Goal: Task Accomplishment & Management: Complete application form

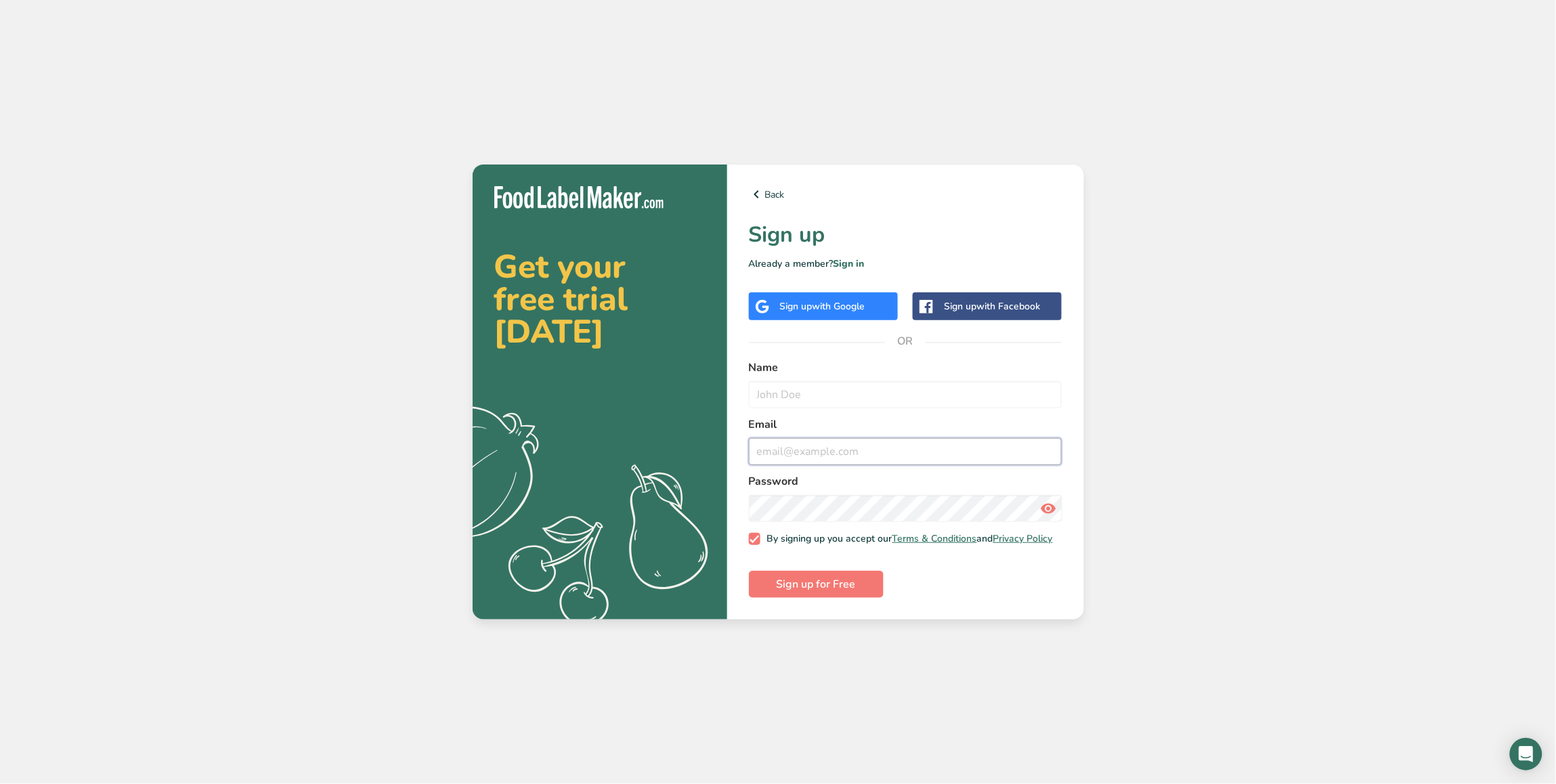
click at [872, 454] on input "email" at bounding box center [906, 452] width 314 height 27
click at [932, 403] on input "text" at bounding box center [906, 395] width 314 height 27
click at [824, 450] on input "orange_spice_migration@test.com" at bounding box center [906, 452] width 314 height 27
drag, startPoint x: 821, startPoint y: 445, endPoint x: 731, endPoint y: 451, distance: 90.2
click at [731, 451] on div "Back Sign up Already a member? Sign in Sign up with Google Sign up with Faceboo…" at bounding box center [906, 392] width 357 height 455
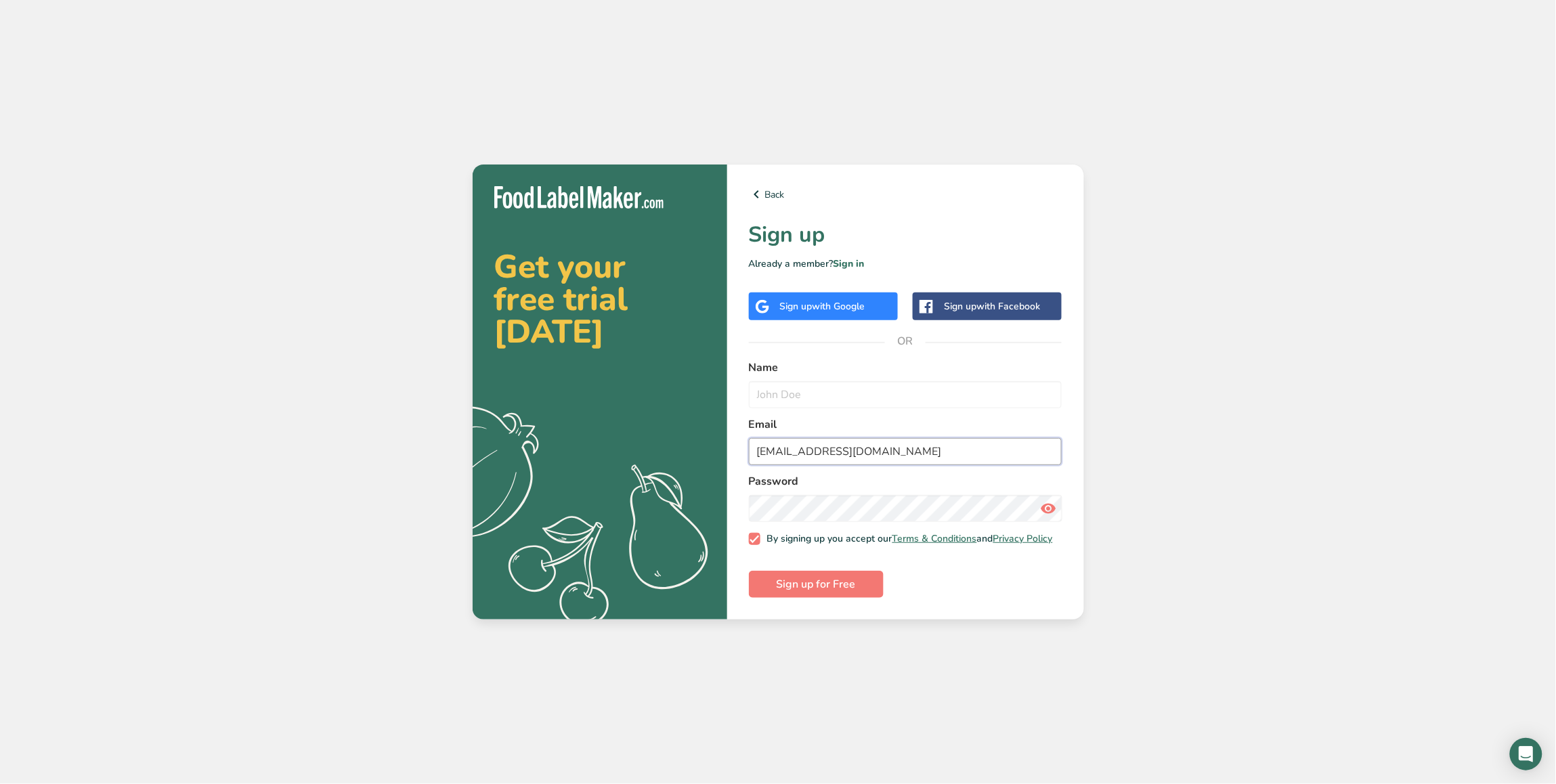
paste input "olddutchfoods"
type input "olddutchfoods_migration@test.com"
click at [879, 381] on input "text" at bounding box center [906, 395] width 314 height 27
paste input "olddutchfoods_migration@test.com"
drag, startPoint x: 880, startPoint y: 391, endPoint x: 1033, endPoint y: 404, distance: 153.6
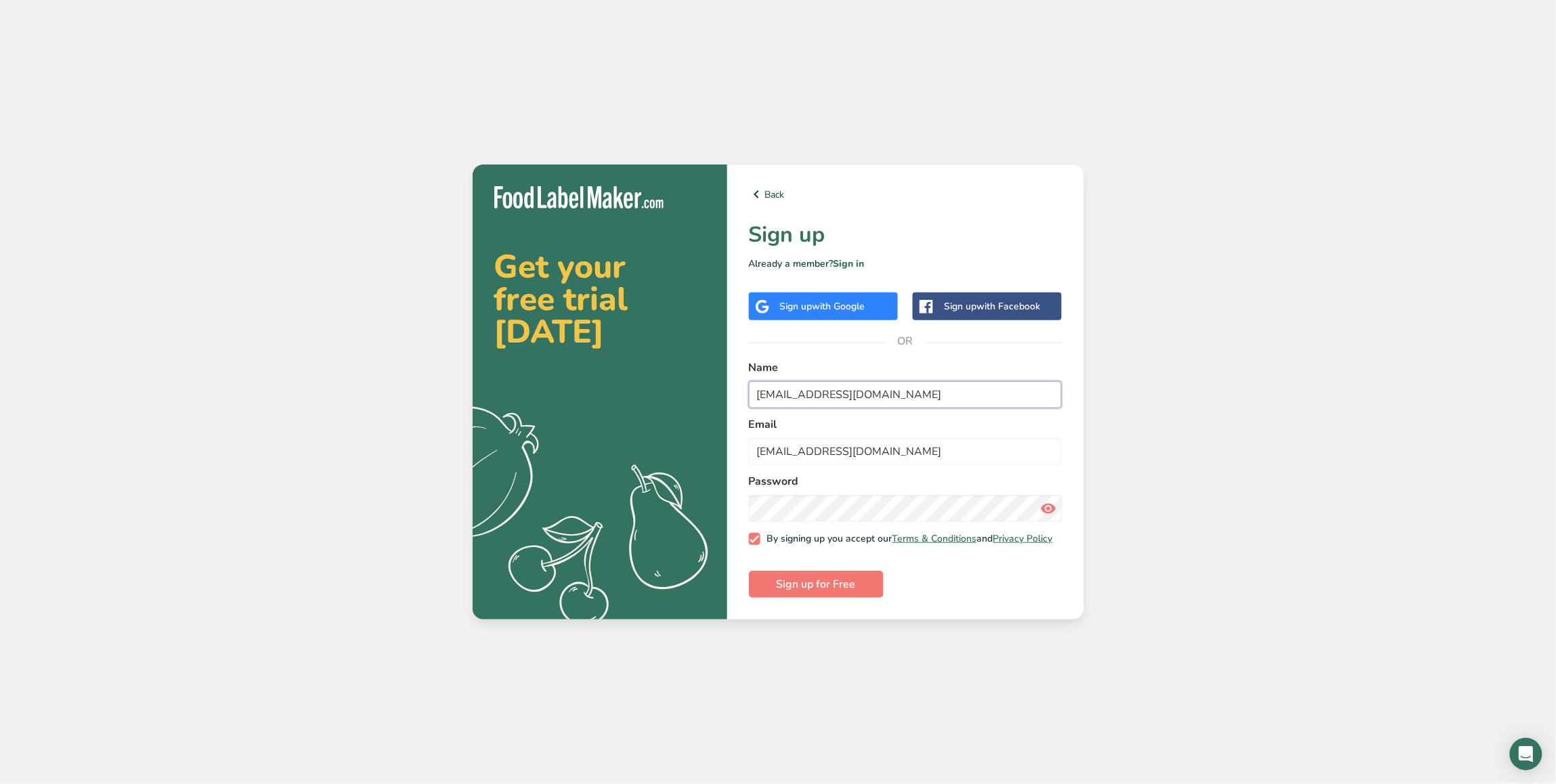
click at [1033, 404] on form "Name olddutchfoods_migration@test.com Email olddutchfoods_migration@test.com Pa…" at bounding box center [906, 478] width 314 height 238
type input "olddutchfoods_migration"
click at [1050, 503] on icon at bounding box center [1048, 508] width 16 height 24
click at [835, 582] on span "Sign up for Free" at bounding box center [816, 584] width 79 height 16
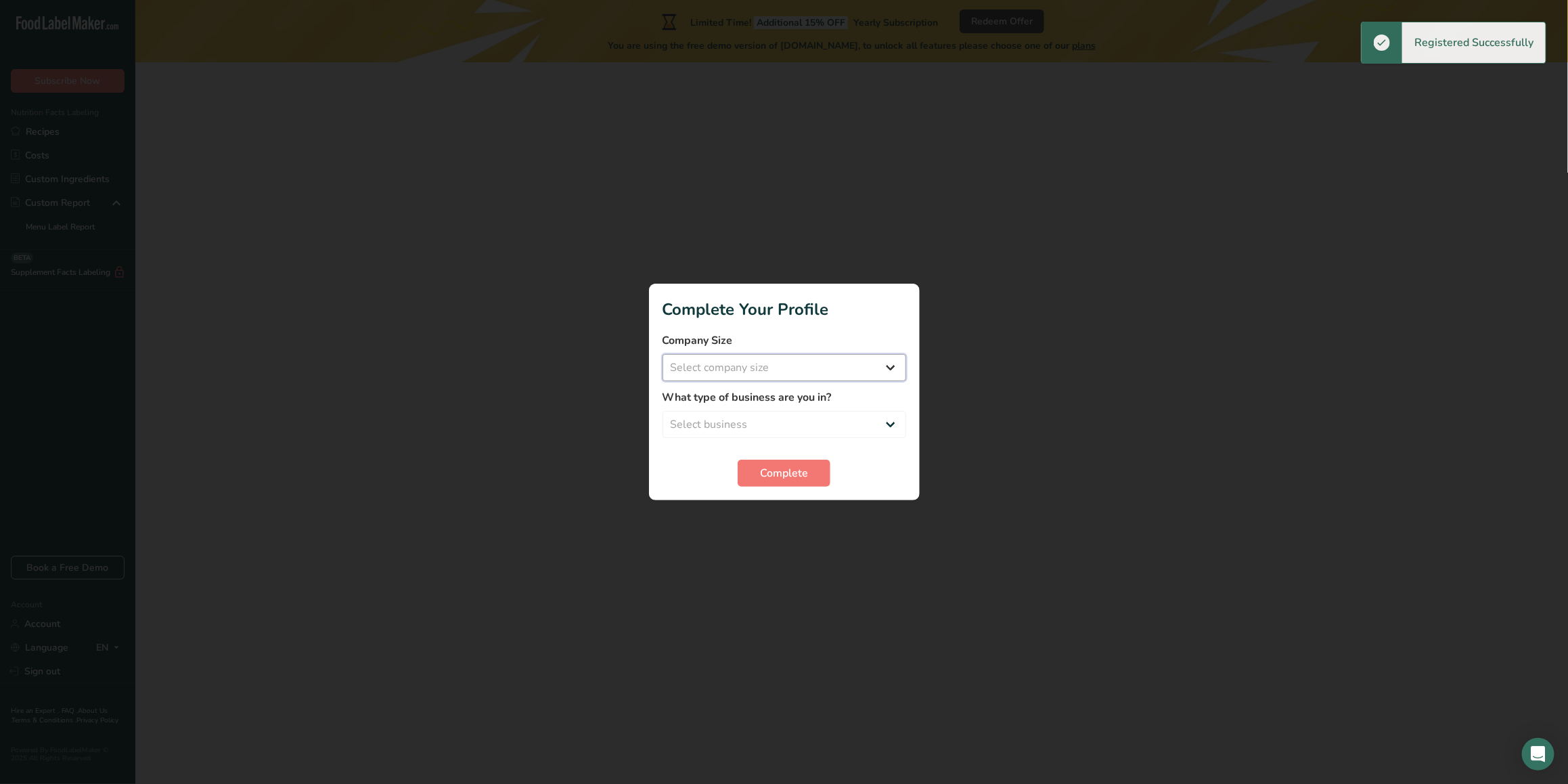
click at [833, 366] on select "Select company size" at bounding box center [784, 367] width 244 height 27
click at [663, 354] on select "Select company size Fewer than 10 Employees 10 to 50 Employees 51 to 500 Employ…" at bounding box center [784, 367] width 244 height 27
select select "4"
click at [663, 354] on select "Fewer than 10 Employees 10 to 50 Employees 51 to 500 Employees Over 500 Employe…" at bounding box center [784, 367] width 244 height 27
select select "1"
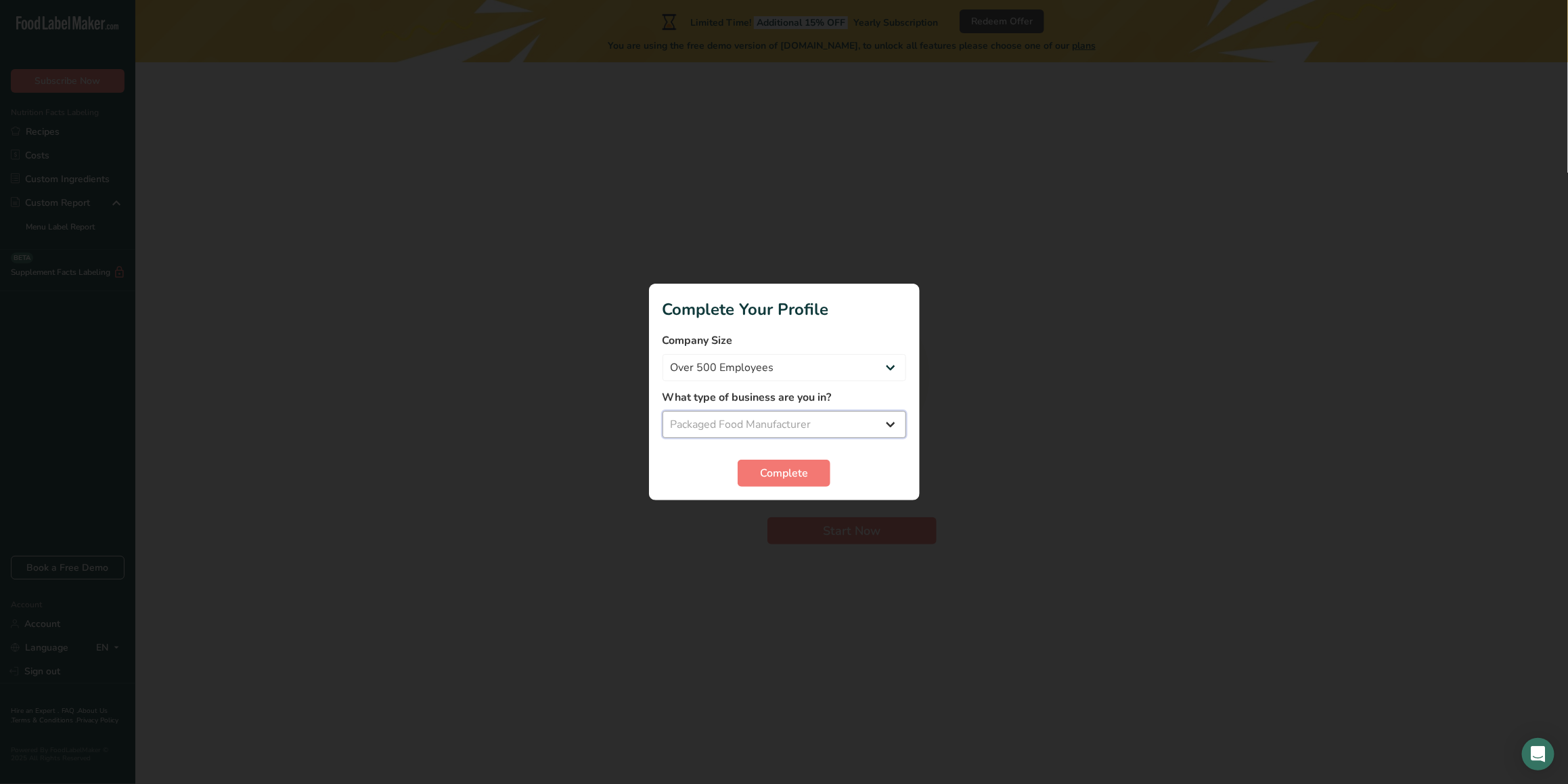
click at [663, 411] on select "Select business Packaged Food Manufacturer Restaurant & Cafe Bakery Meal Plans …" at bounding box center [784, 425] width 244 height 27
click at [776, 470] on span "Complete" at bounding box center [784, 473] width 48 height 16
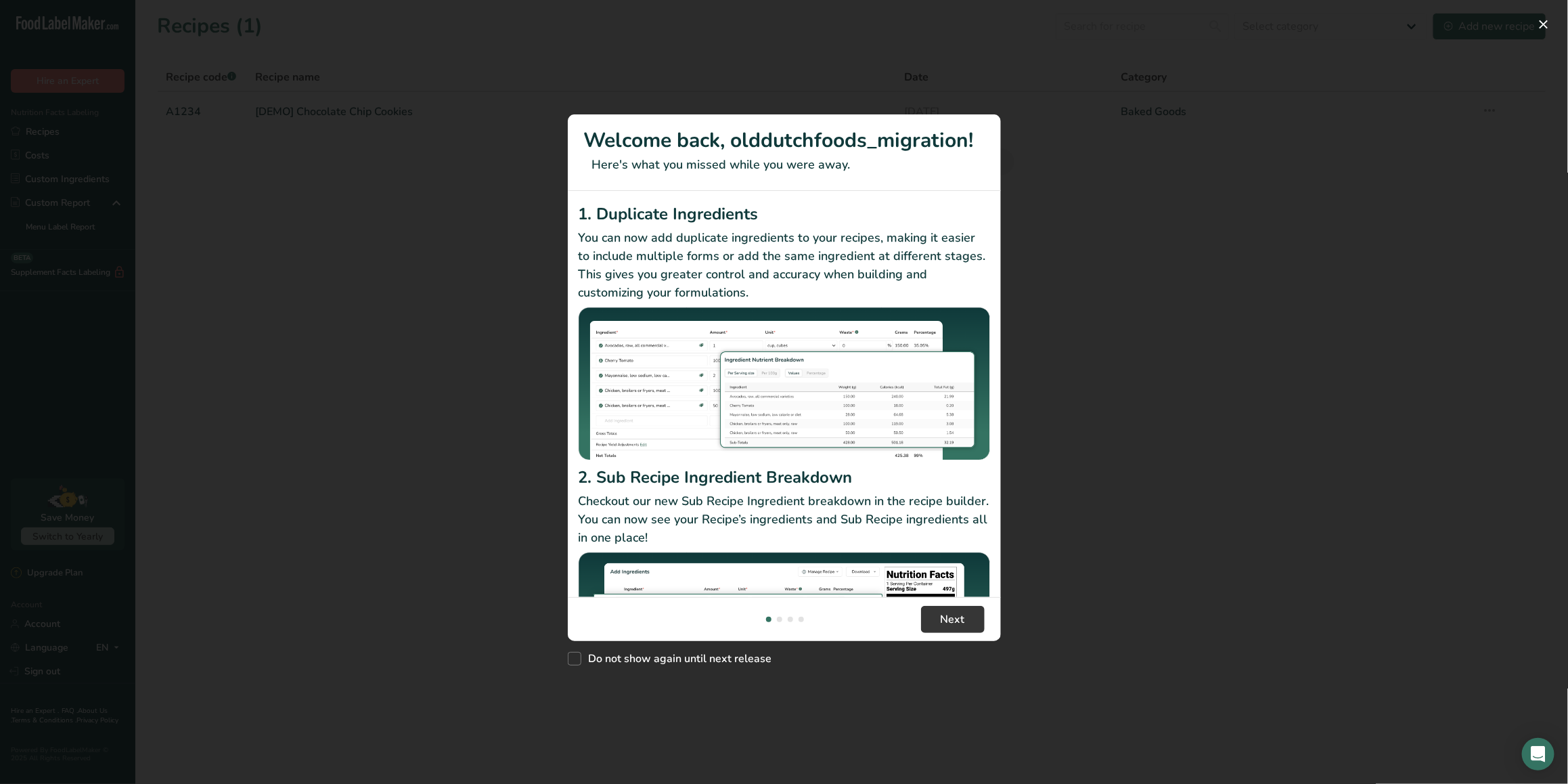
click at [370, 279] on div "New Features" at bounding box center [784, 392] width 1568 height 784
